Goal: Task Accomplishment & Management: Use online tool/utility

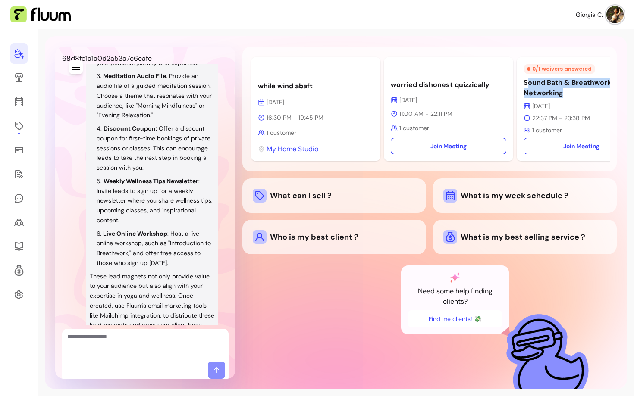
scroll to position [1157, 0]
click at [325, 239] on div "Who is my best client ?" at bounding box center [334, 237] width 163 height 14
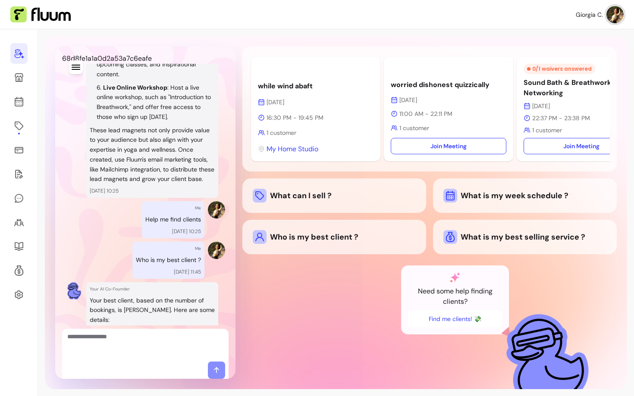
scroll to position [1530, 0]
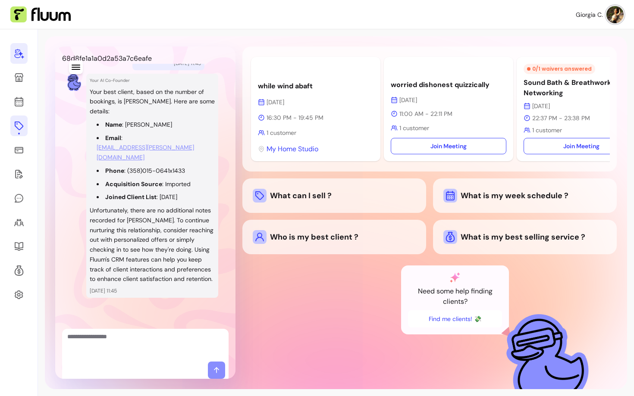
click at [18, 129] on icon at bounding box center [19, 126] width 9 height 9
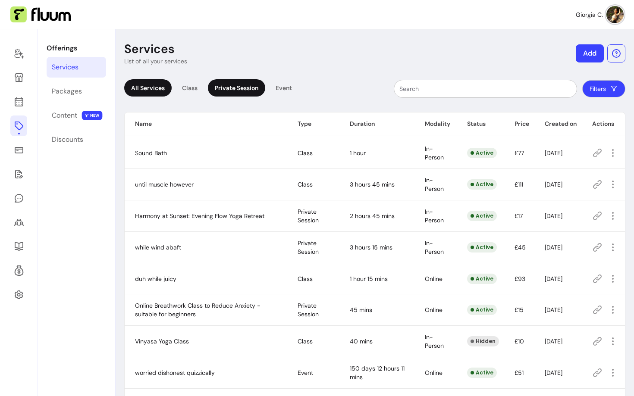
click at [242, 93] on div "Private Session" at bounding box center [236, 87] width 57 height 17
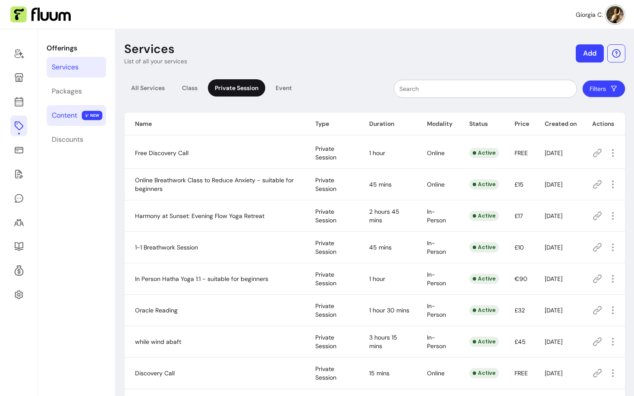
click at [71, 123] on link "Content NEW" at bounding box center [77, 115] width 60 height 21
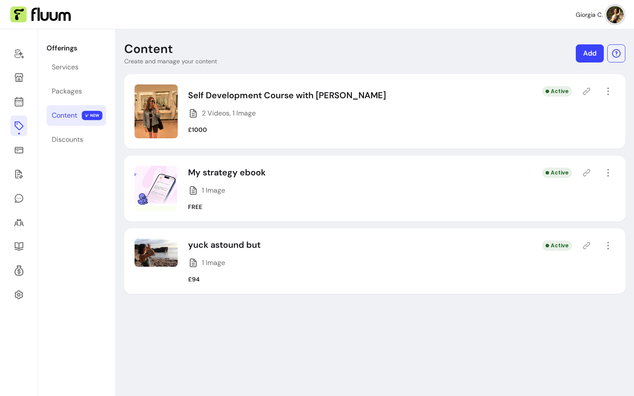
click at [591, 54] on link "Add" at bounding box center [590, 53] width 28 height 18
